Goal: Check status

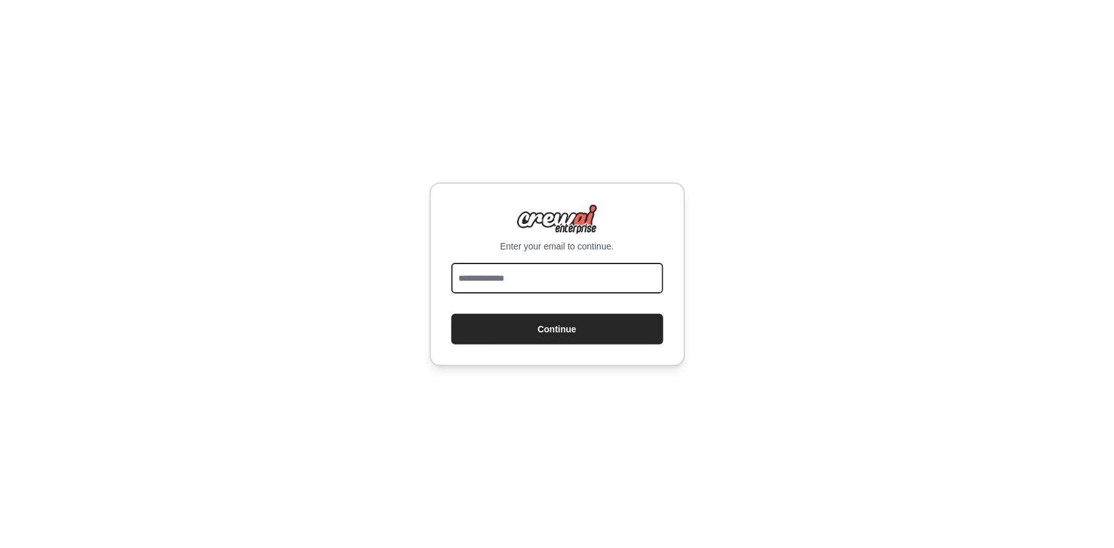
click at [562, 273] on input "email" at bounding box center [557, 278] width 212 height 31
type input "**********"
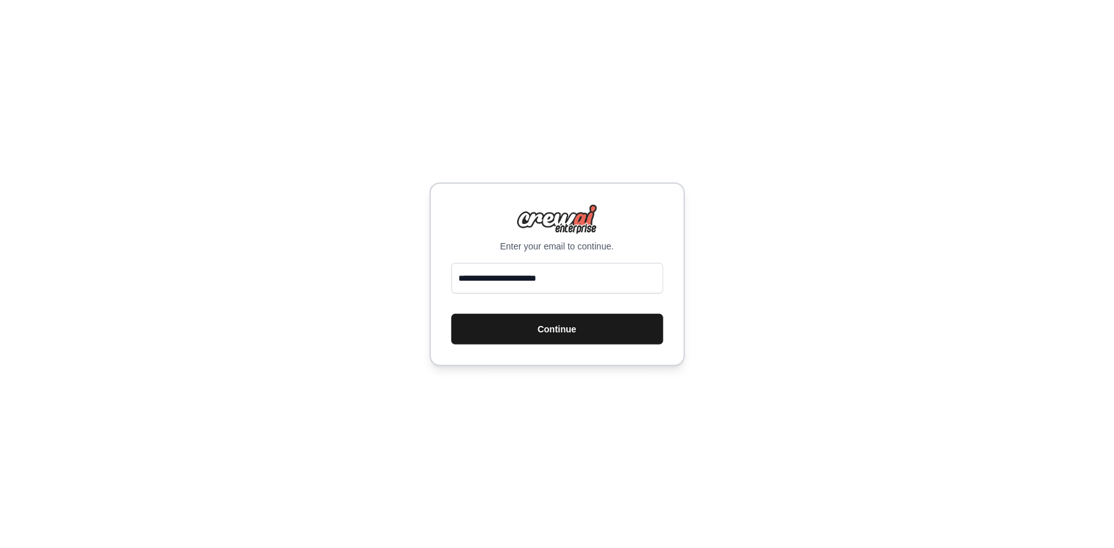
click at [580, 321] on button "Continue" at bounding box center [557, 329] width 212 height 31
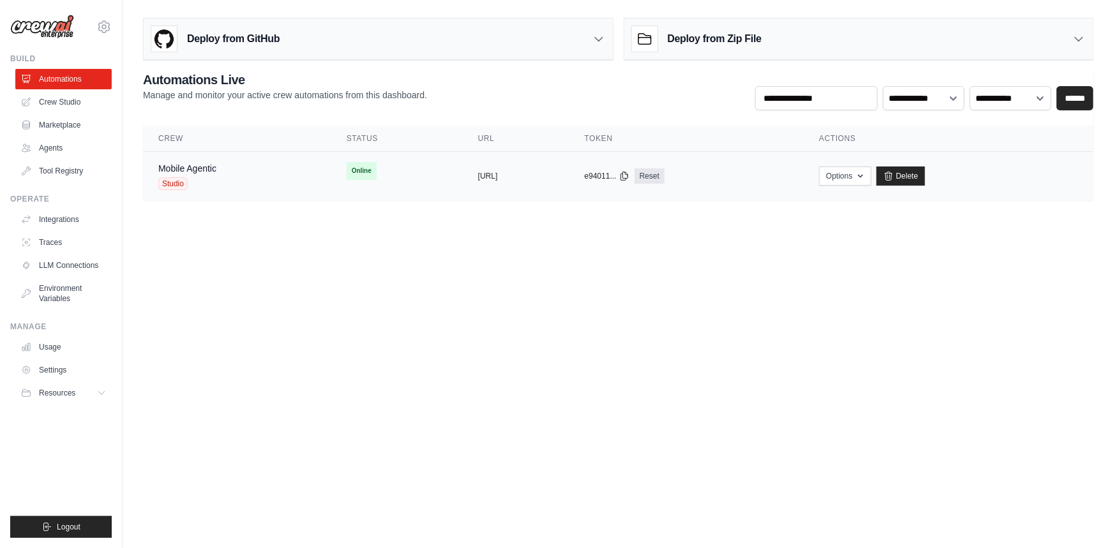
click at [463, 167] on td "copied [URL]" at bounding box center [516, 176] width 107 height 49
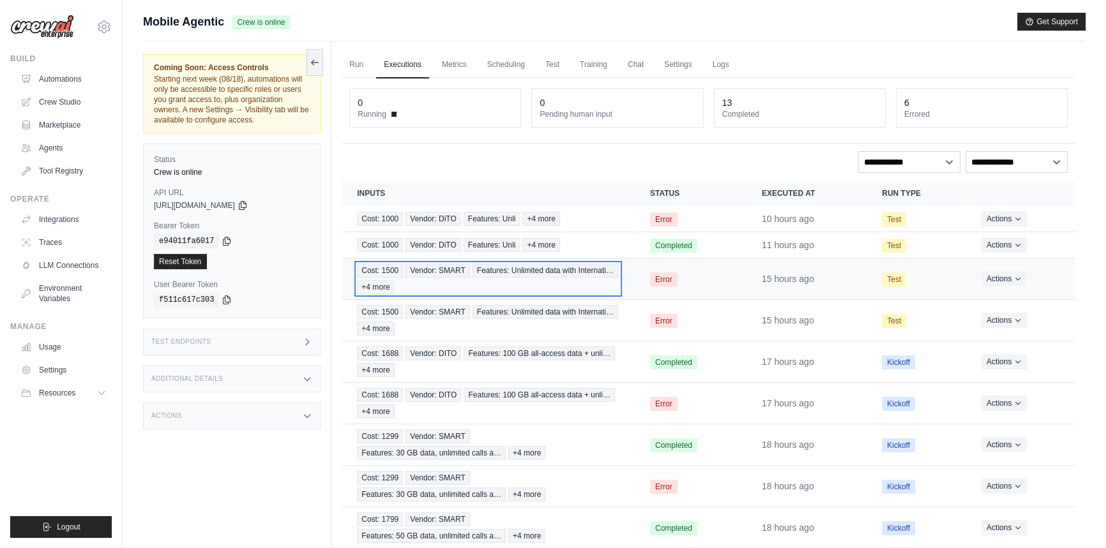
click at [530, 266] on div "Cost: 1500 Vendor: SMART Features: Unlimited data with Internati… +4 more" at bounding box center [488, 279] width 262 height 31
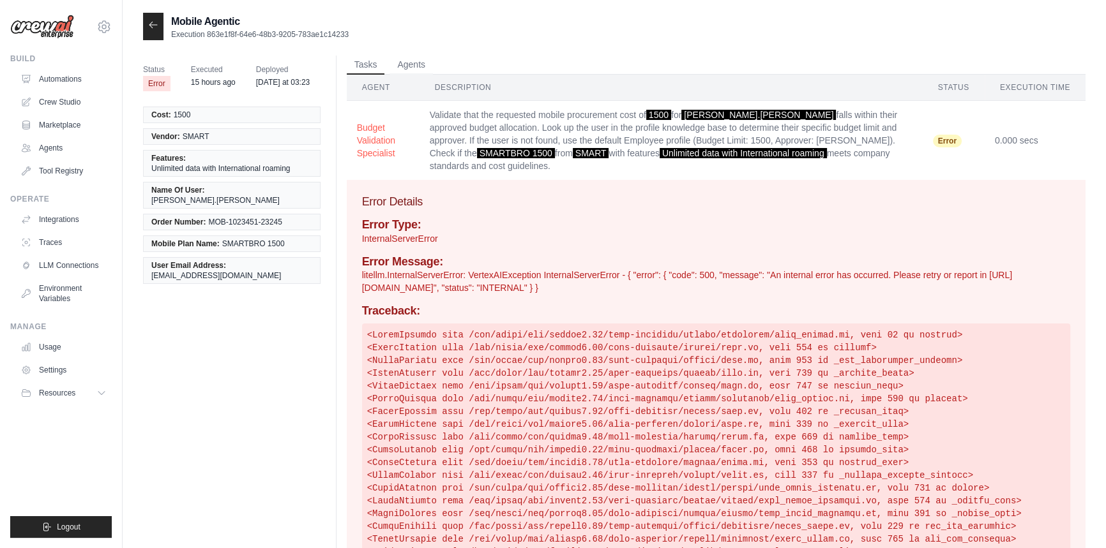
drag, startPoint x: 359, startPoint y: 276, endPoint x: 735, endPoint y: 289, distance: 375.6
click at [735, 289] on div "Error Details Error Type: InternalServerError Error Message: litellm.InternalSe…" at bounding box center [716, 429] width 739 height 499
copy p "litellm.InternalServerError: VertexAIException InternalServerError - { "error":…"
click at [425, 66] on button "Agents" at bounding box center [410, 64] width 43 height 19
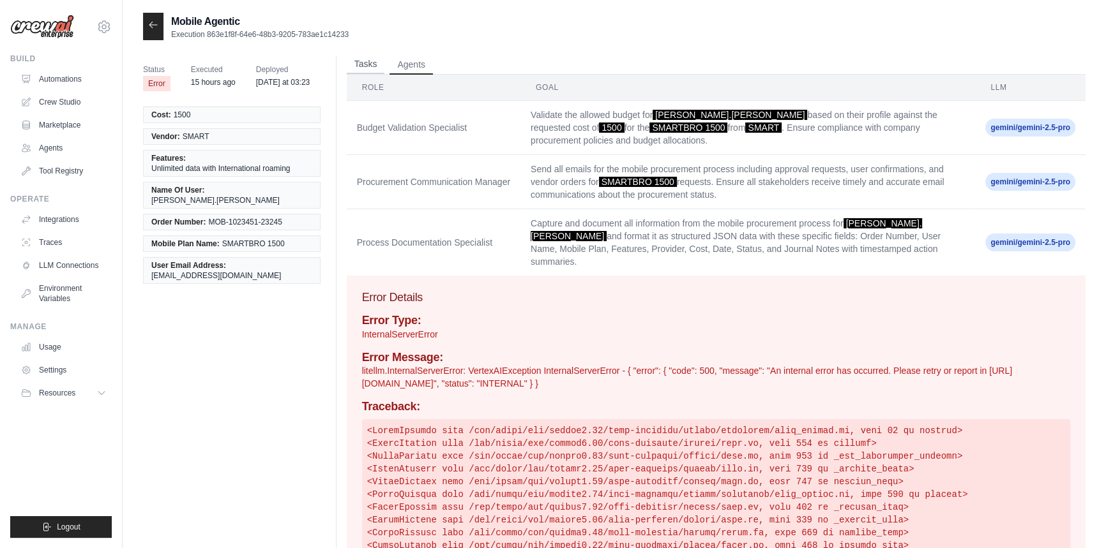
click at [347, 68] on button "Tasks" at bounding box center [366, 64] width 38 height 19
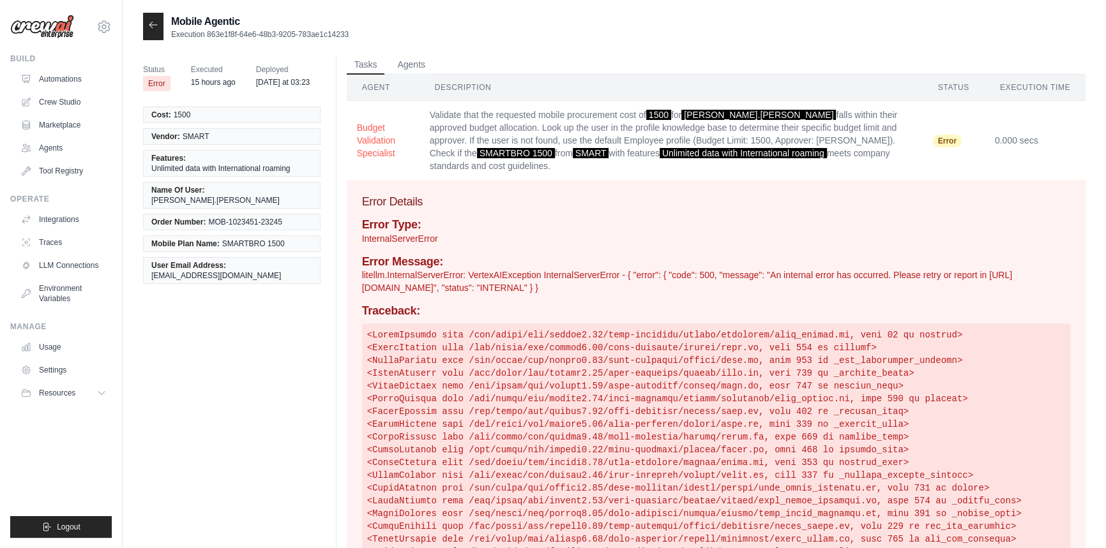
click at [155, 29] on icon at bounding box center [153, 25] width 10 height 10
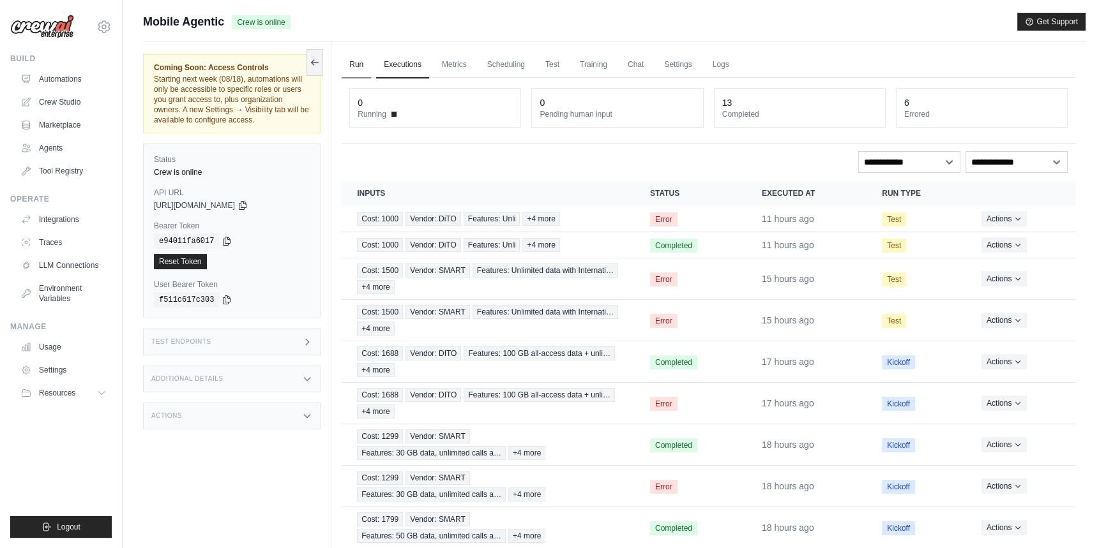
click at [343, 64] on link "Run" at bounding box center [356, 65] width 29 height 27
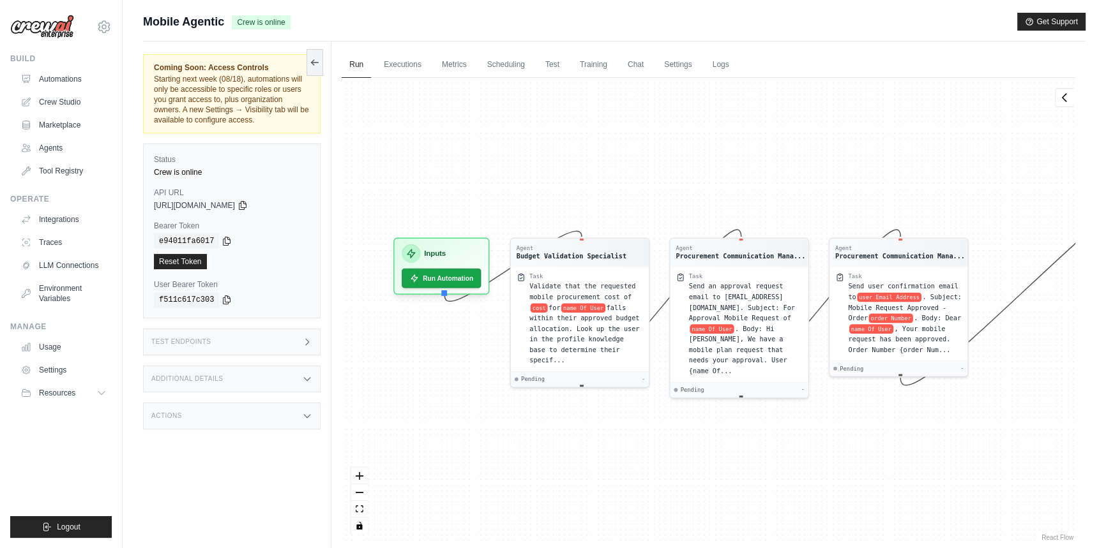
drag, startPoint x: 632, startPoint y: 184, endPoint x: 547, endPoint y: 149, distance: 91.7
click at [546, 150] on div "Agent Budget Validation Specialist Task Validate that the requested mobile proc…" at bounding box center [709, 311] width 734 height 466
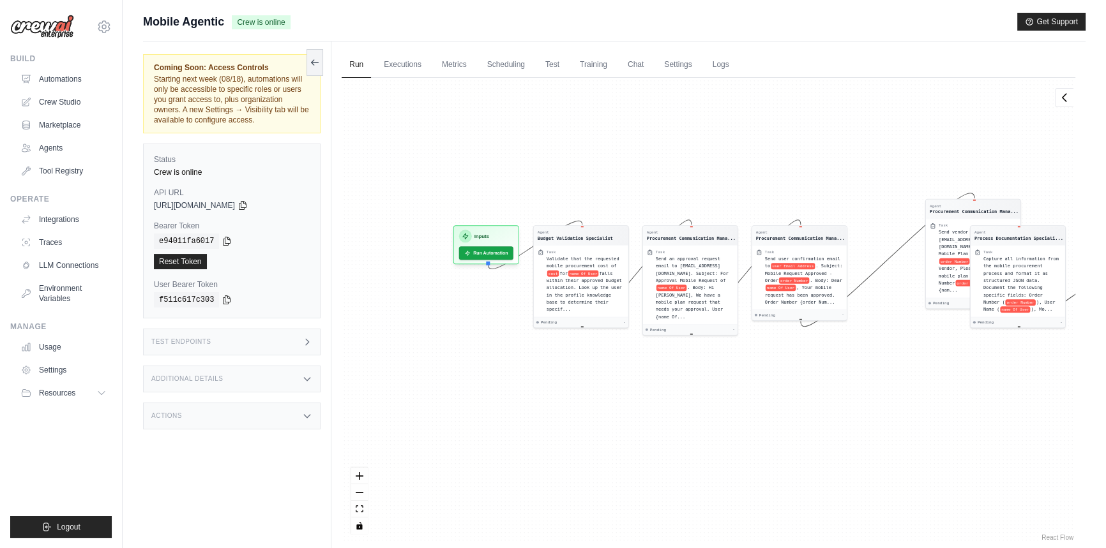
click at [688, 147] on div "Agent Budget Validation Specialist Task Validate that the requested mobile proc…" at bounding box center [709, 311] width 734 height 466
